Goal: Task Accomplishment & Management: Use online tool/utility

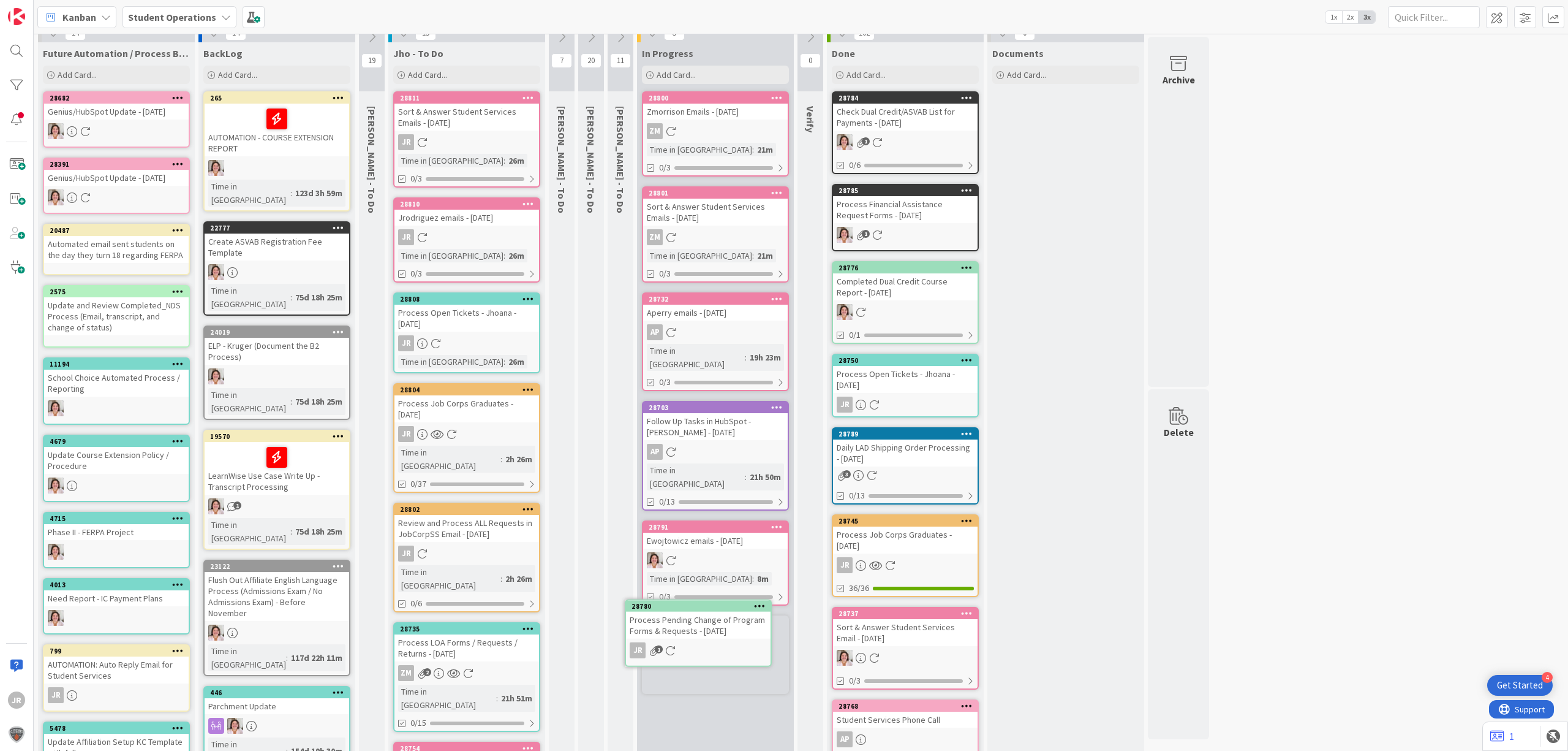
scroll to position [14, 0]
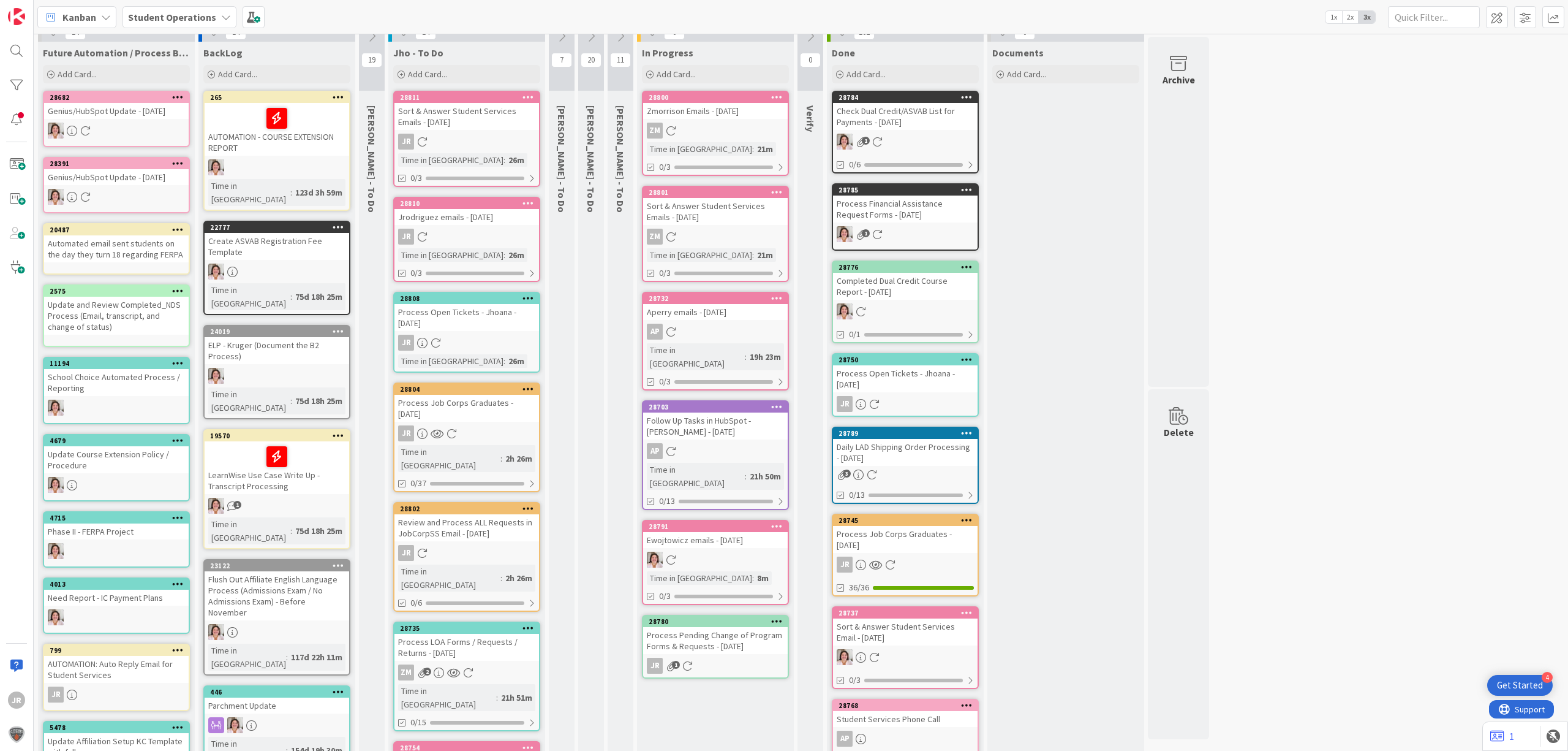
click at [699, 627] on div "Process Pending Change of Program Forms & Requests - [DATE]" at bounding box center [715, 640] width 145 height 27
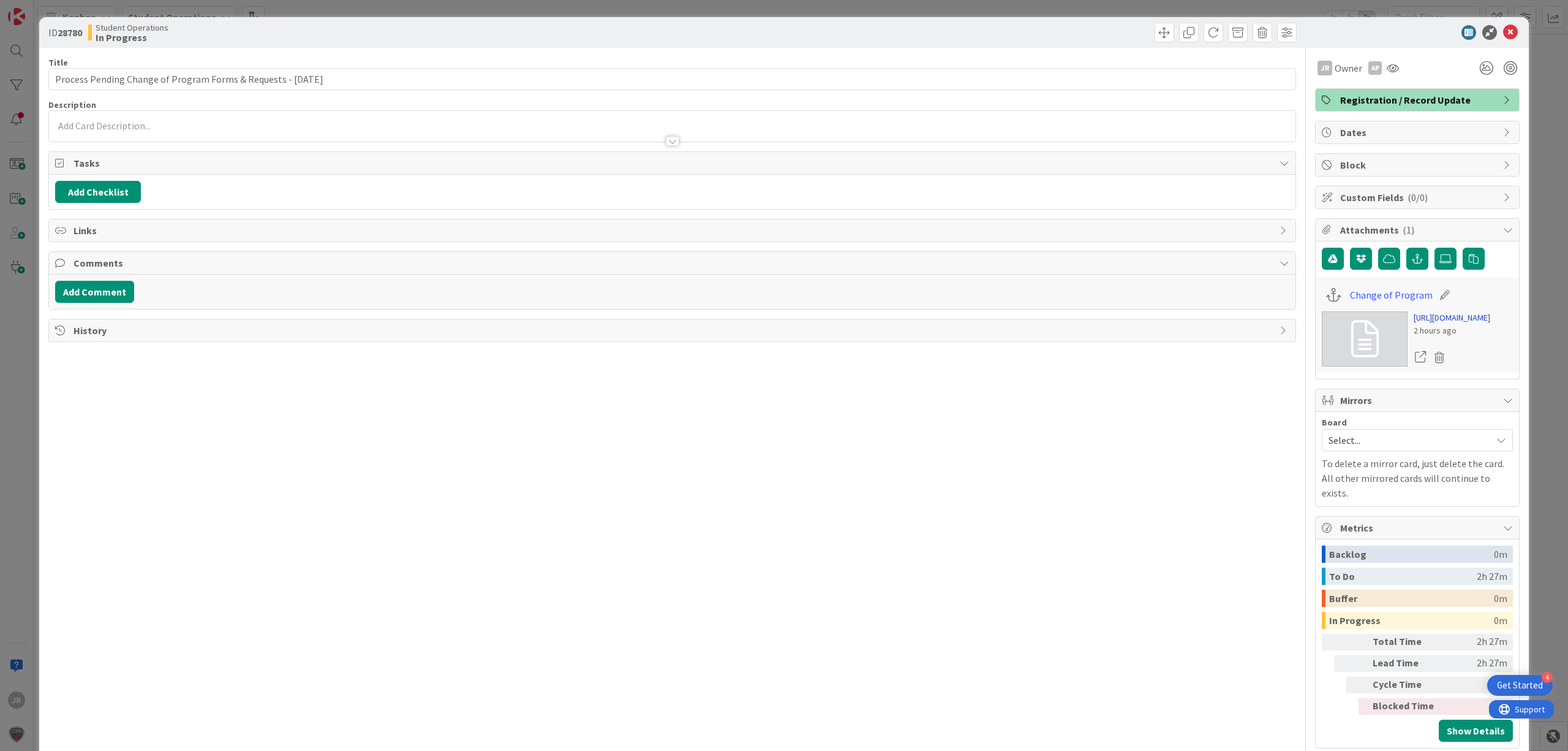
click at [1464, 324] on link "[URL][DOMAIN_NAME]" at bounding box center [1452, 317] width 77 height 13
click at [1154, 38] on span at bounding box center [1164, 32] width 19 height 19
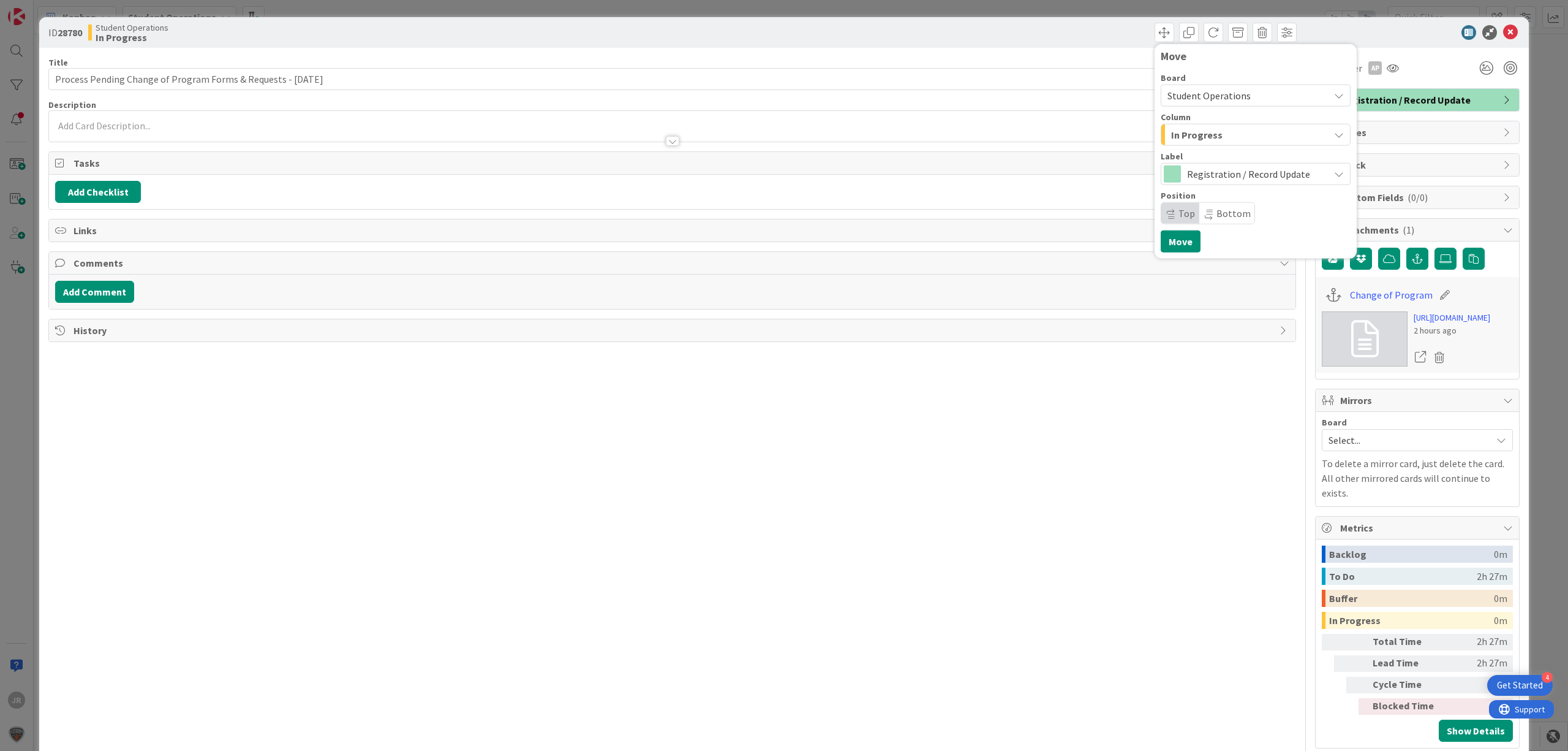
click at [1210, 134] on div "In Progress" at bounding box center [1249, 134] width 161 height 19
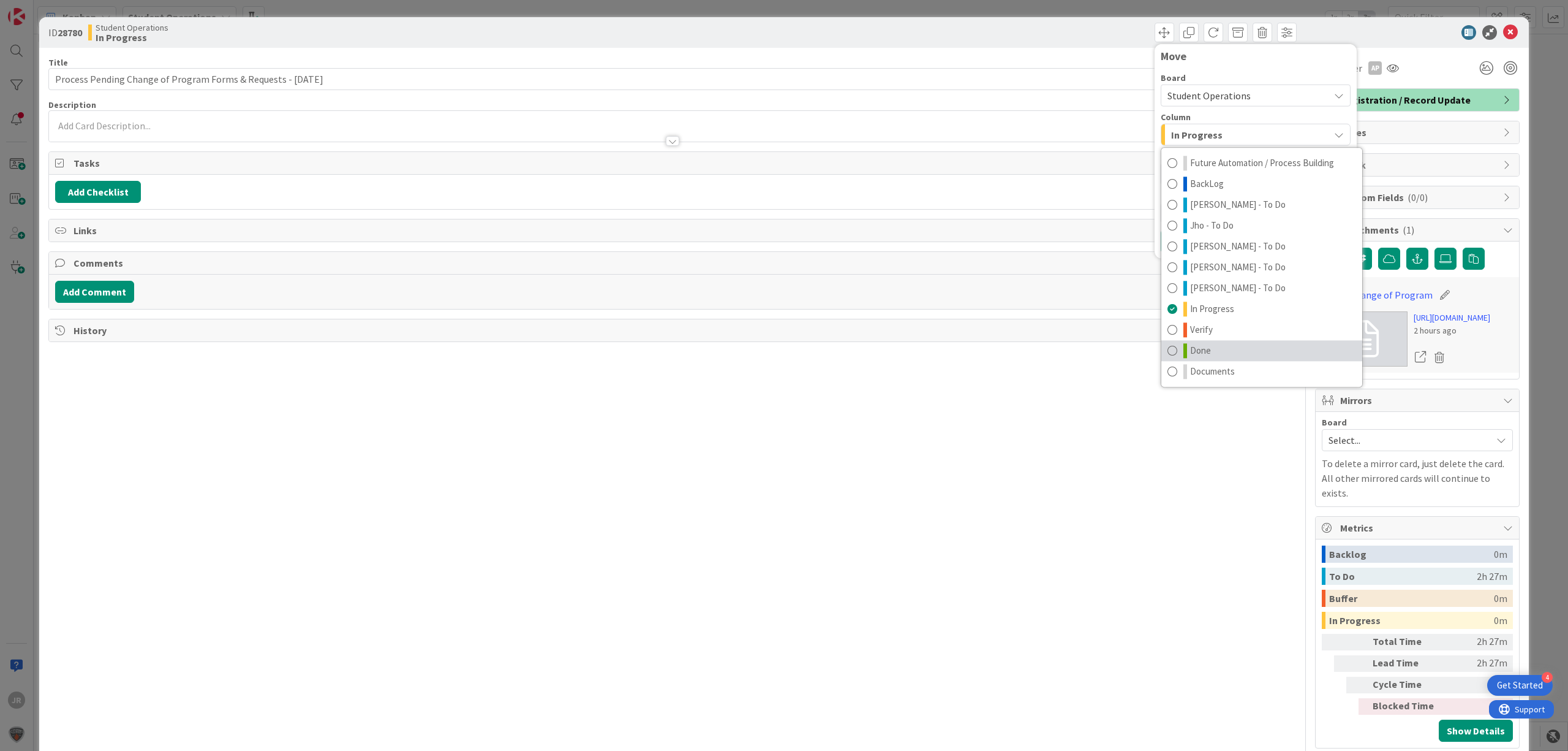
click at [1219, 349] on link "Done" at bounding box center [1262, 350] width 201 height 21
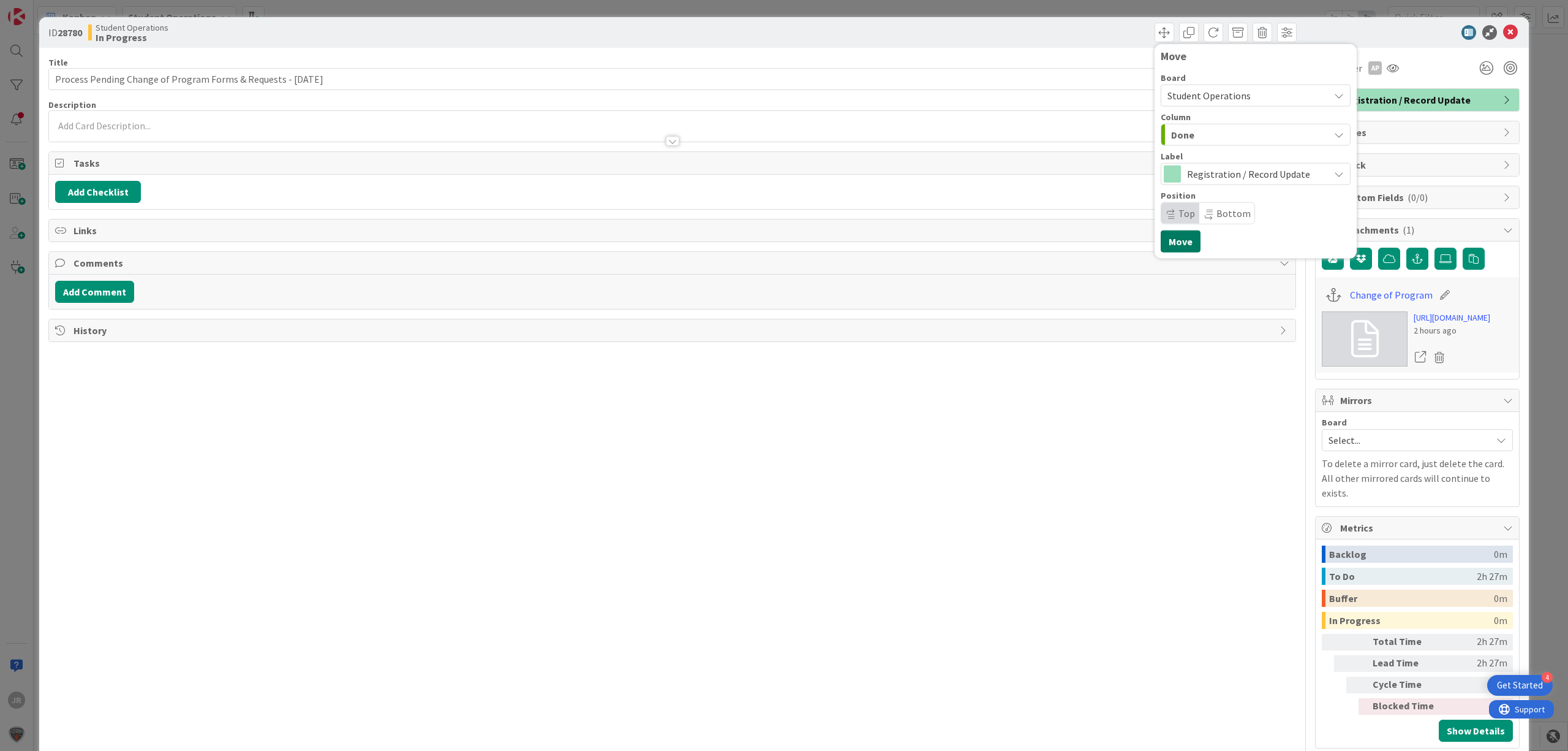
click at [1177, 237] on button "Move" at bounding box center [1181, 241] width 40 height 22
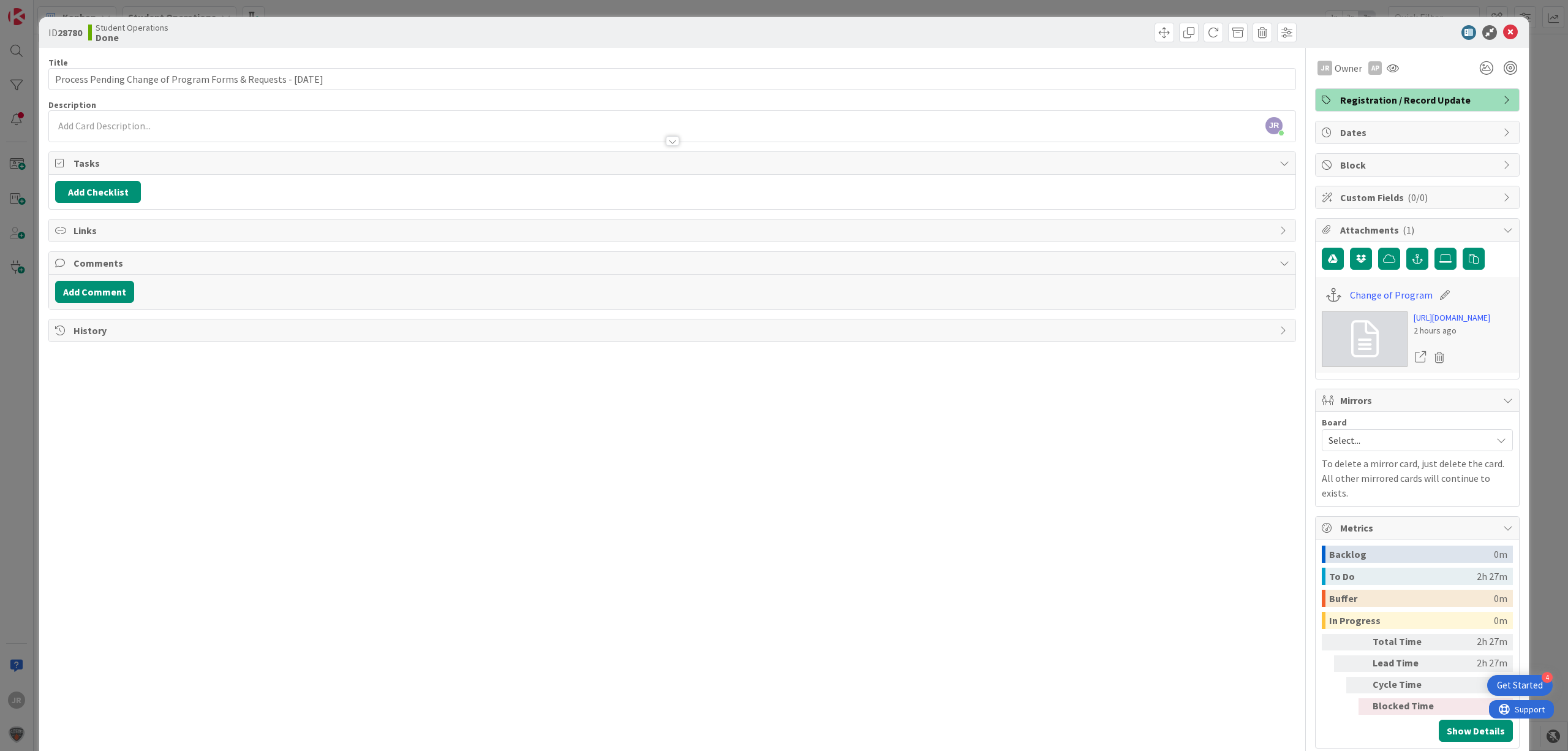
click at [722, 8] on div "ID 28780 Student Operations Done Move Move Title 63 / 128 Process Pending Chang…" at bounding box center [784, 375] width 1568 height 751
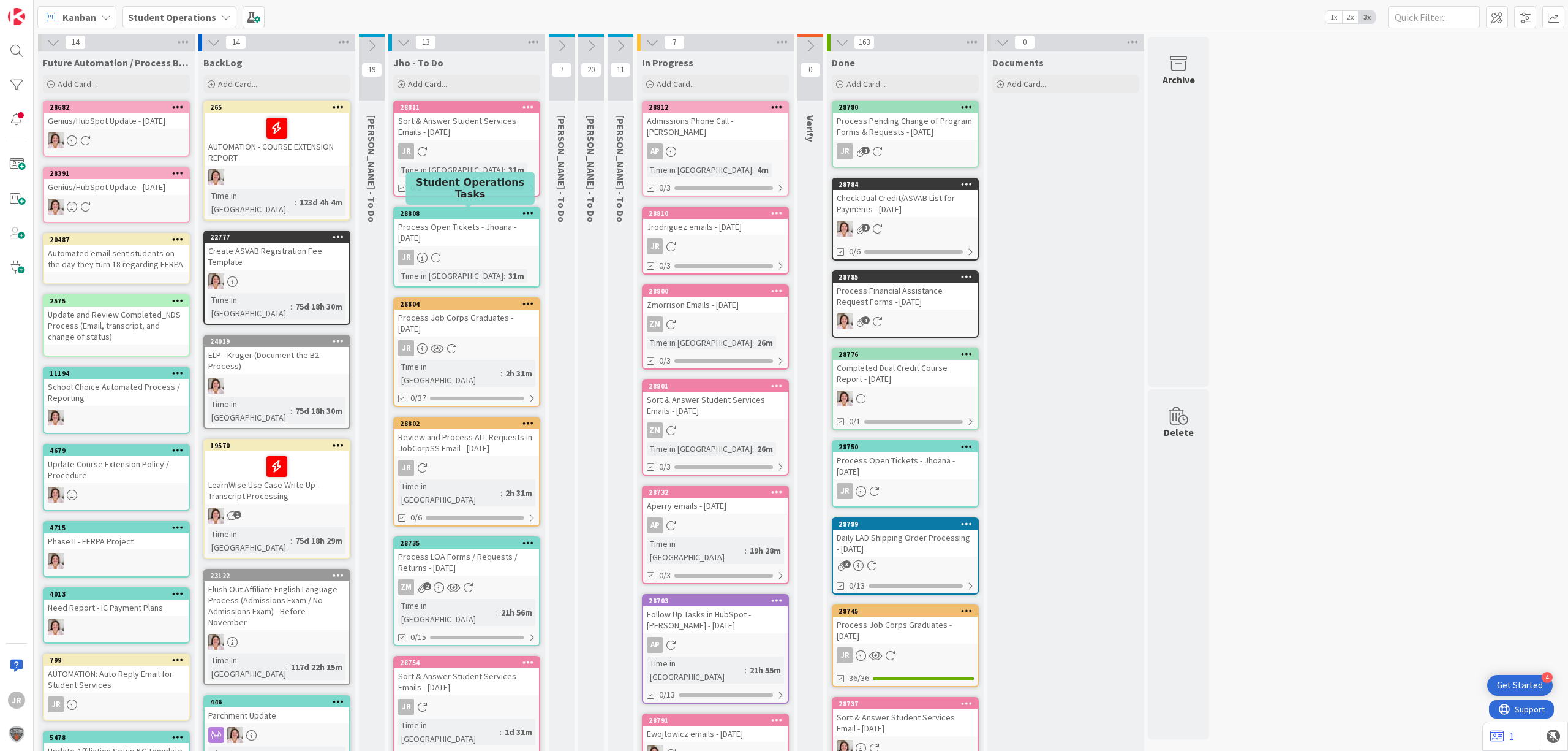
scroll to position [3, 0]
